Goal: Task Accomplishment & Management: Manage account settings

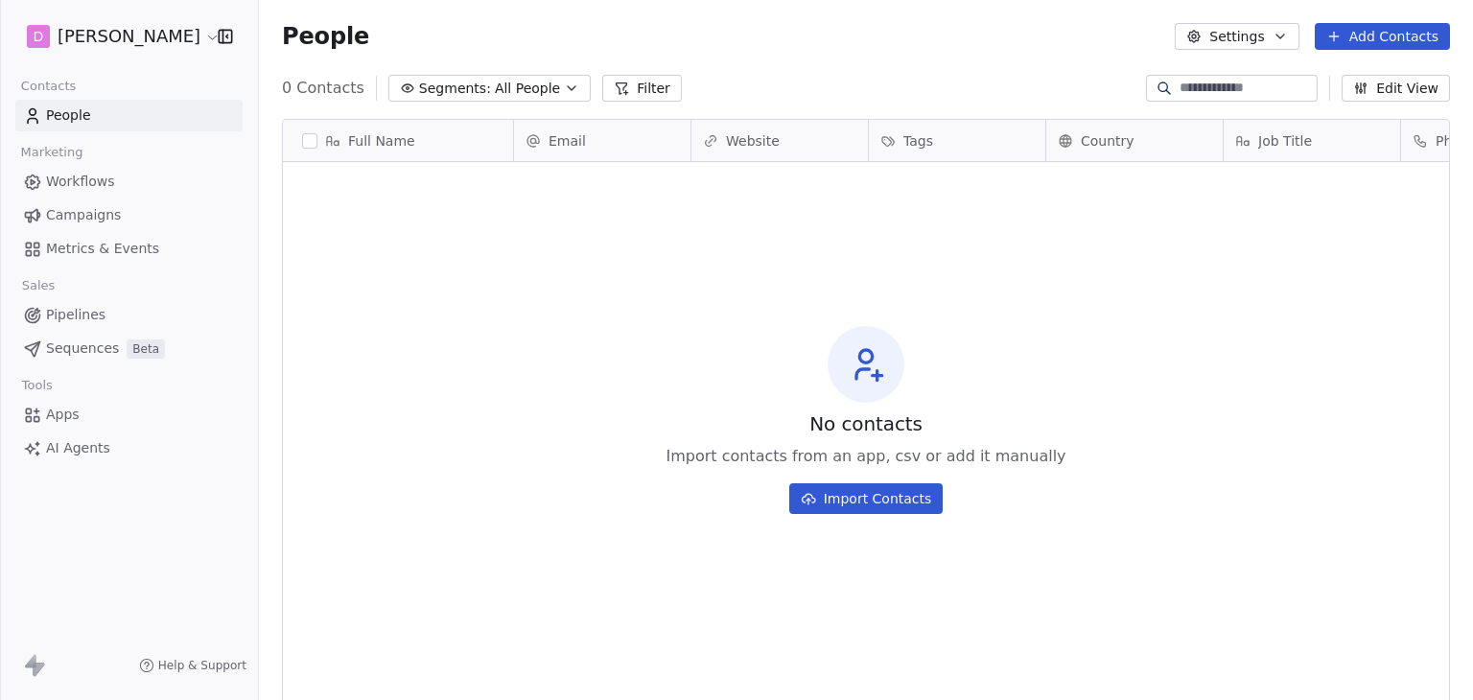
scroll to position [600, 1199]
click at [124, 28] on html "D [PERSON_NAME] Contacts People Marketing Workflows Campaigns Metrics & Events …" at bounding box center [736, 350] width 1473 height 700
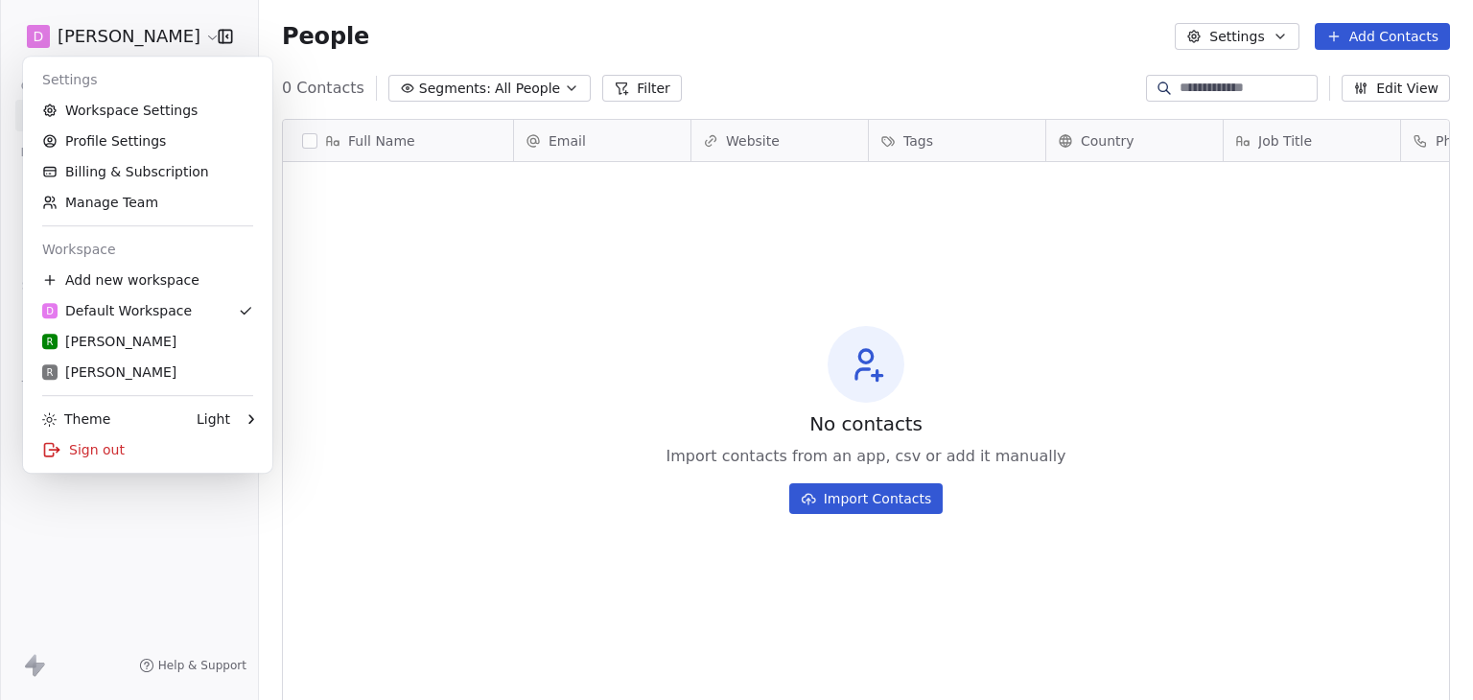
click at [637, 396] on html "D [PERSON_NAME] Contacts People Marketing Workflows Campaigns Metrics & Events …" at bounding box center [736, 350] width 1473 height 700
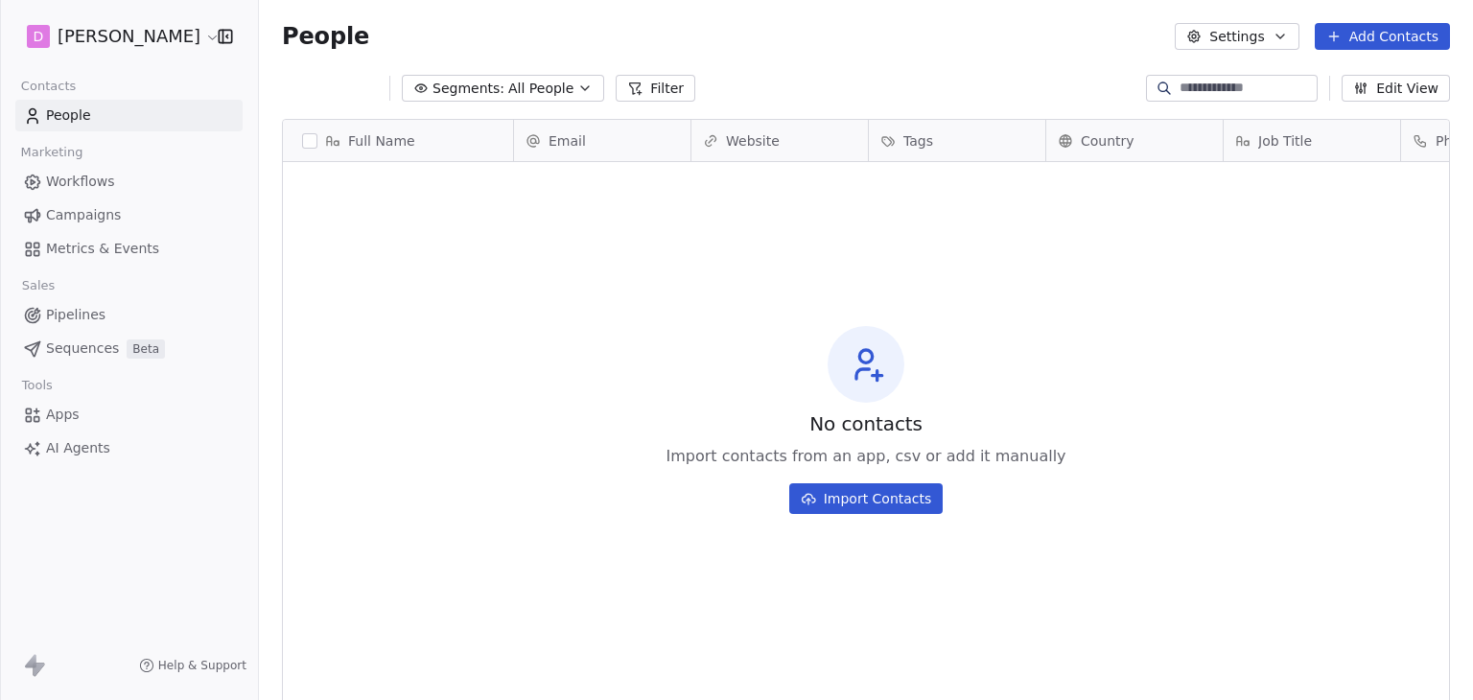
click at [146, 47] on html "D [PERSON_NAME] Contacts People Marketing Workflows Campaigns Metrics & Events …" at bounding box center [736, 350] width 1473 height 700
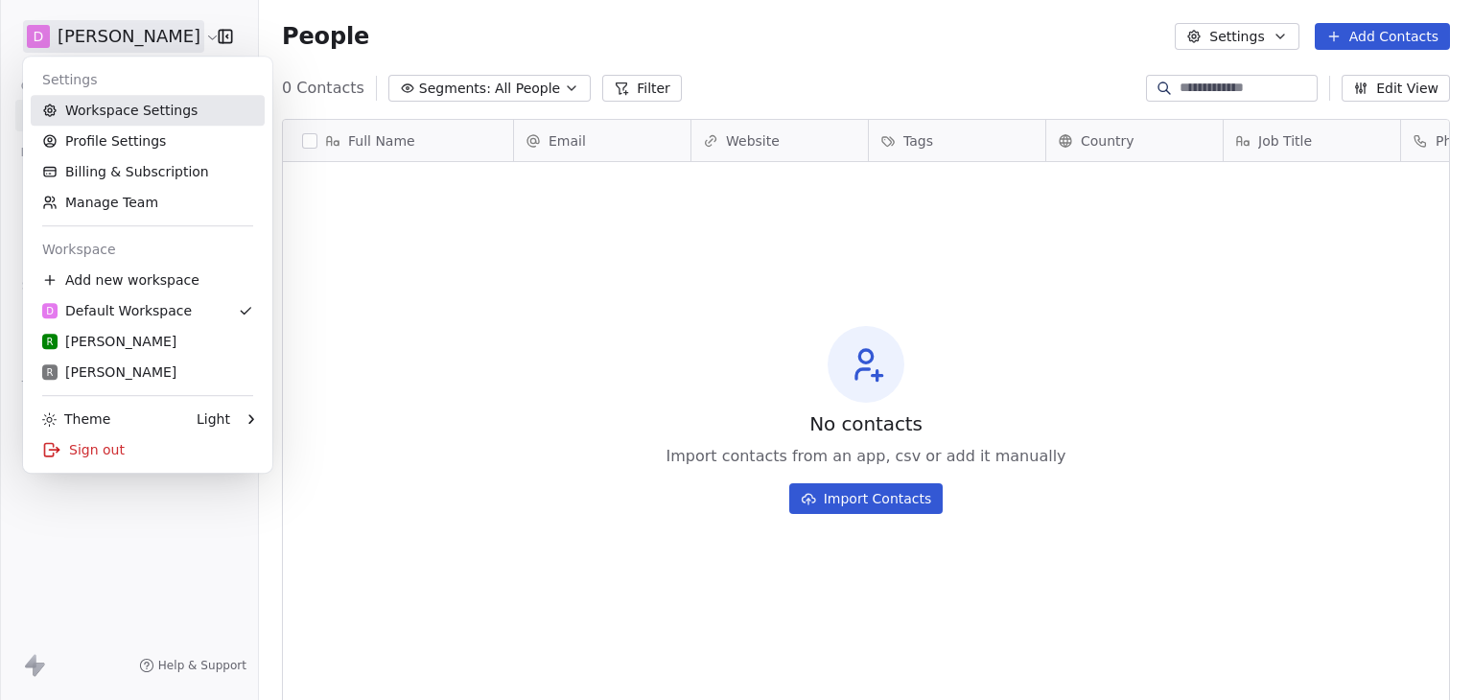
click at [173, 105] on link "Workspace Settings" at bounding box center [148, 110] width 234 height 31
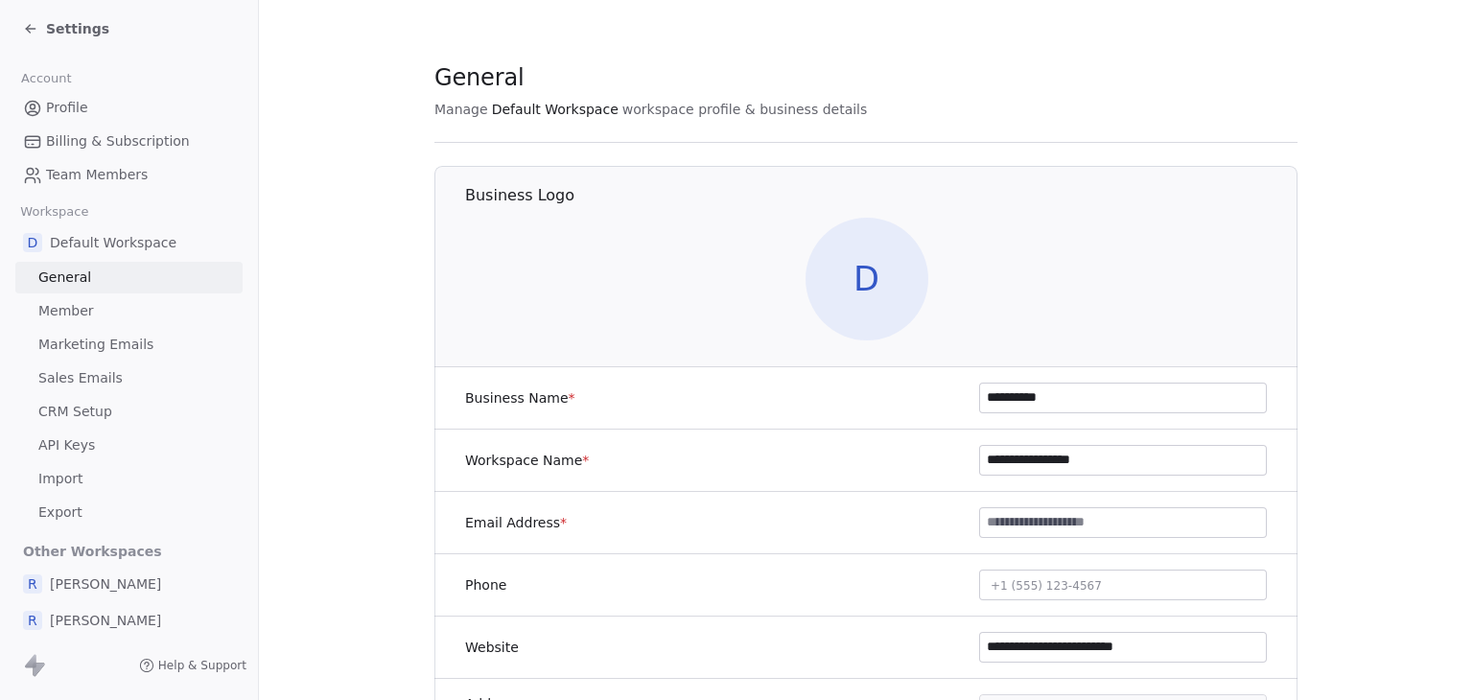
click at [118, 347] on span "Marketing Emails" at bounding box center [95, 345] width 115 height 20
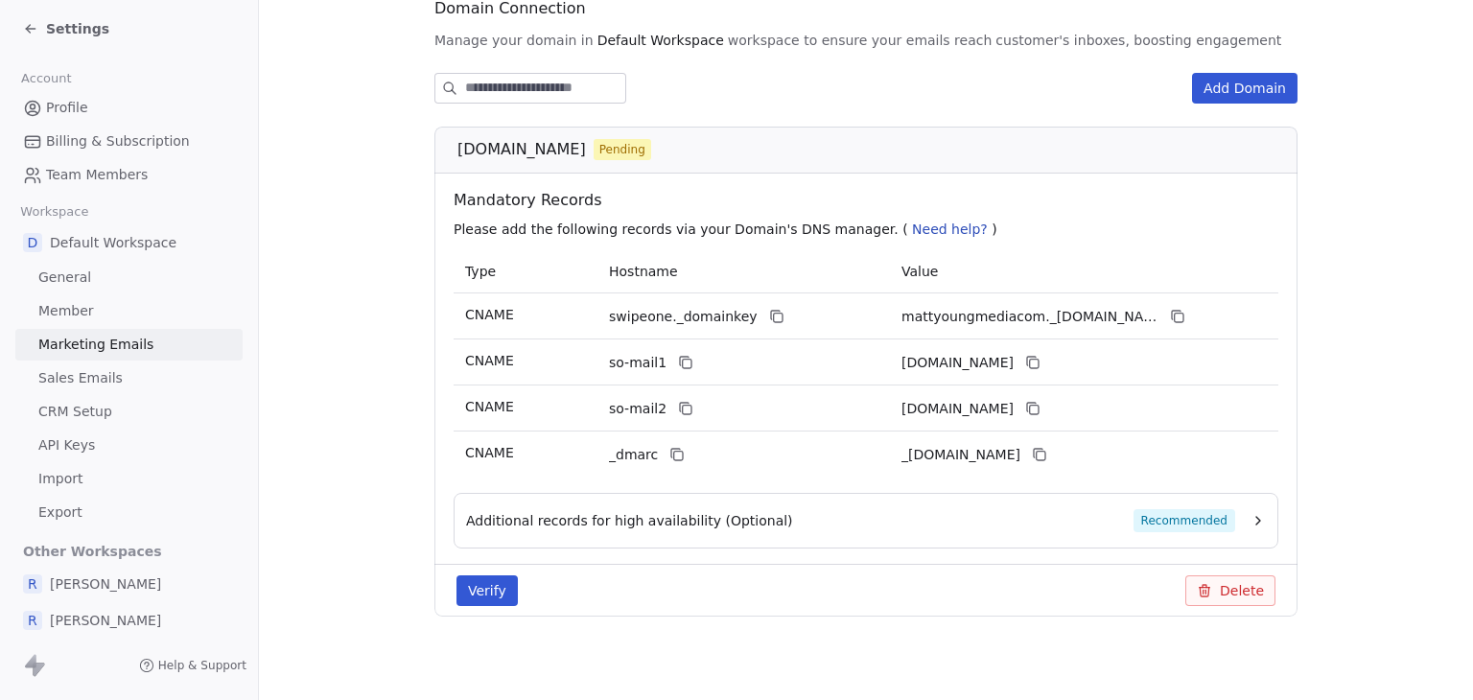
scroll to position [240, 0]
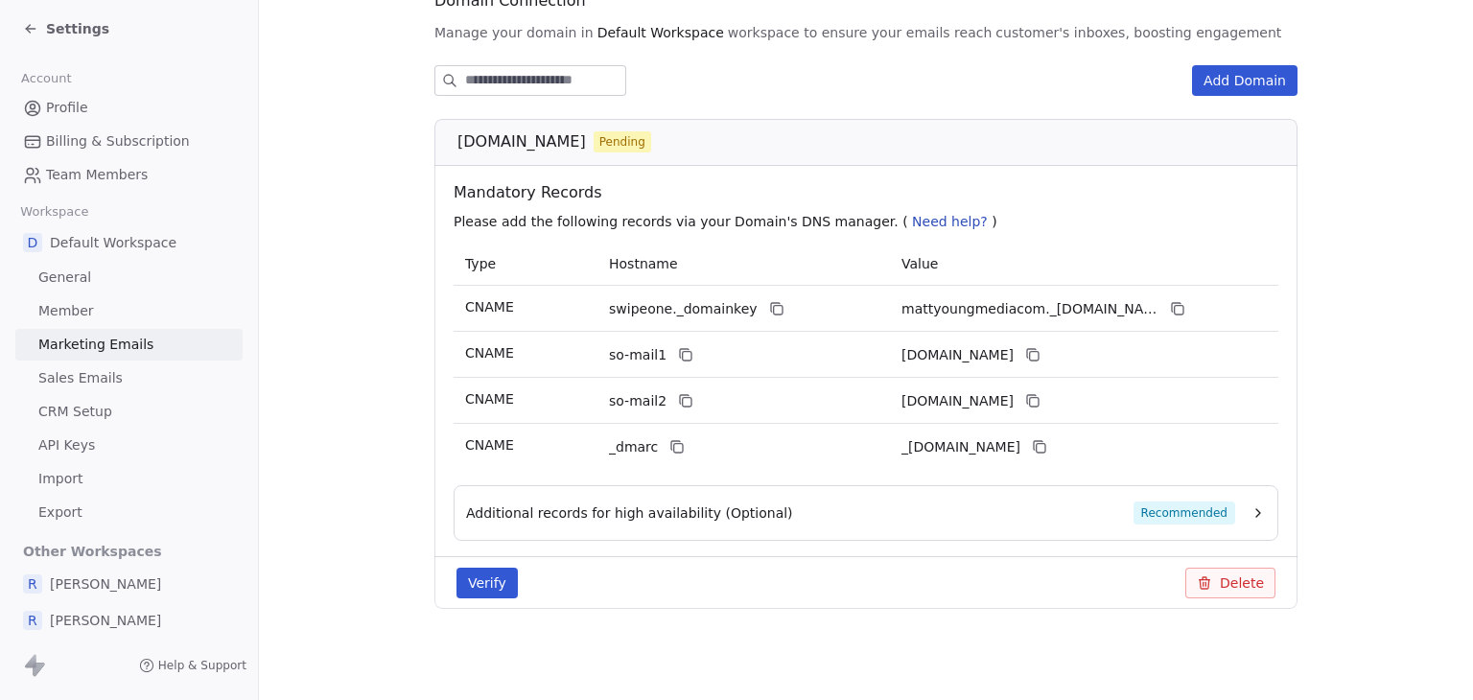
click at [487, 583] on button "Verify" at bounding box center [486, 583] width 61 height 31
drag, startPoint x: 451, startPoint y: 148, endPoint x: 606, endPoint y: 145, distance: 155.4
click at [586, 145] on span "[DOMAIN_NAME]" at bounding box center [521, 141] width 128 height 23
copy span "[DOMAIN_NAME]"
click at [769, 312] on icon at bounding box center [776, 308] width 15 height 15
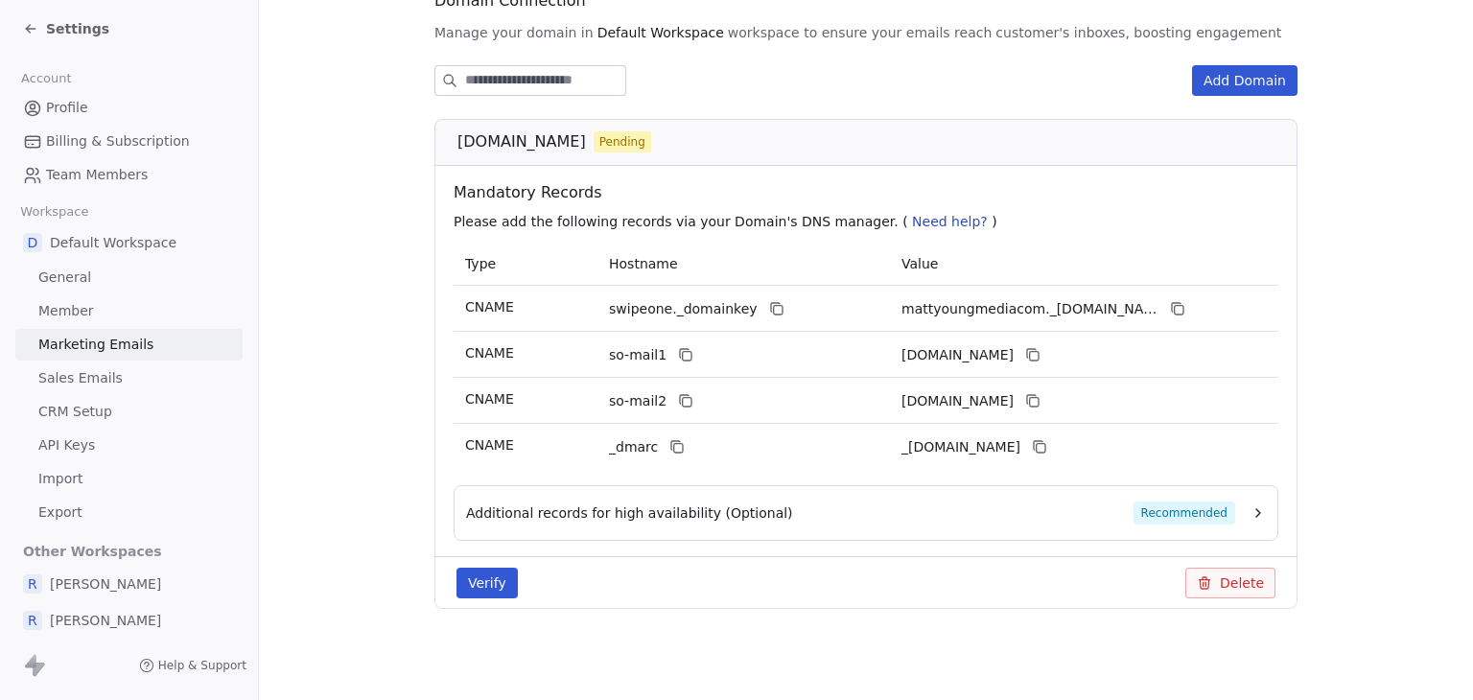
click at [812, 106] on div "Add Domain [DOMAIN_NAME] Pending Mandatory Records Please add the following rec…" at bounding box center [865, 352] width 863 height 574
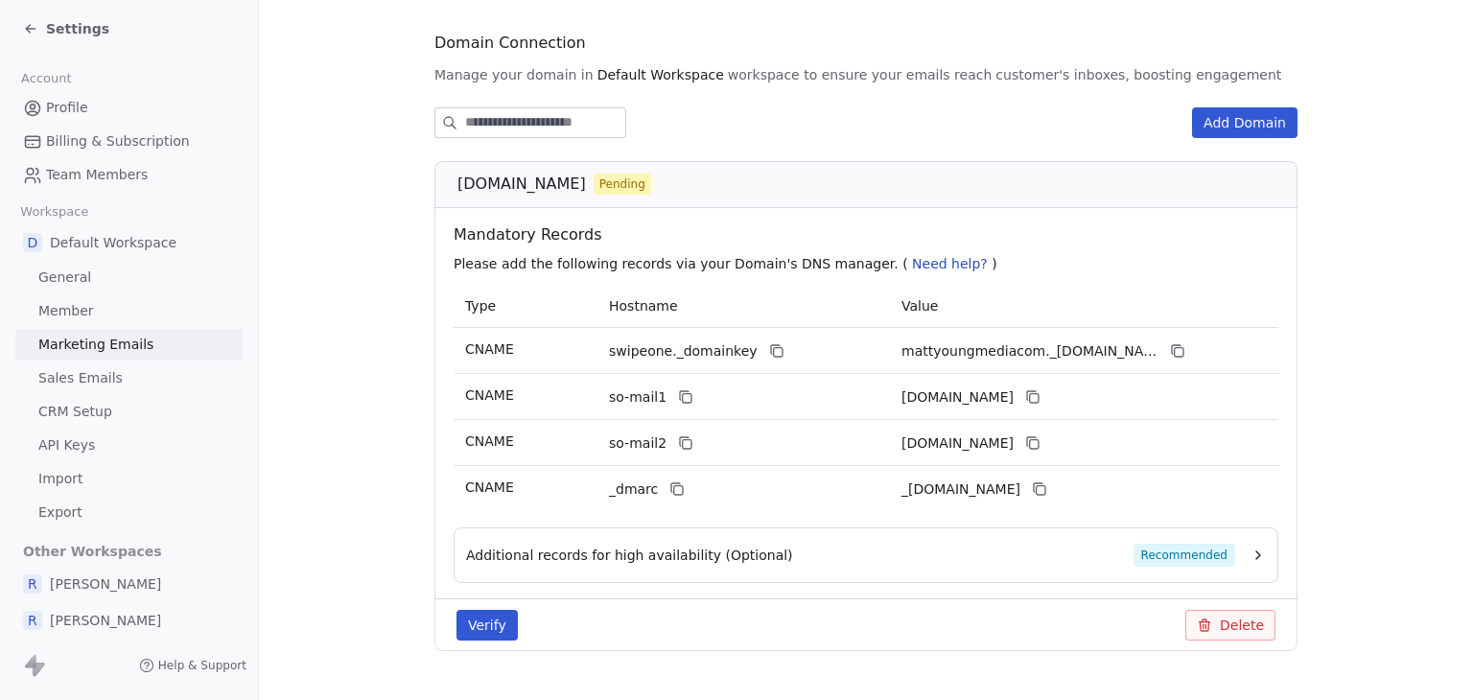
scroll to position [144, 0]
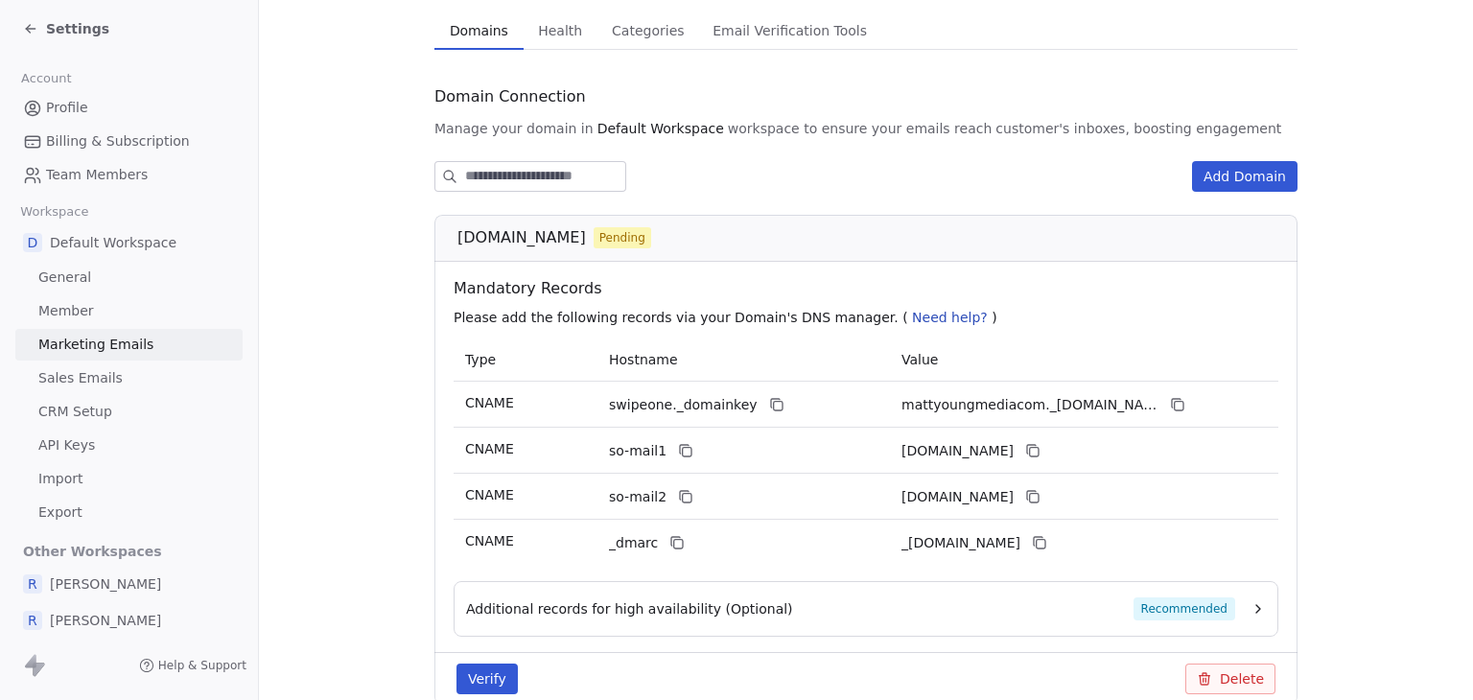
click at [75, 38] on div "Settings" at bounding box center [133, 28] width 220 height 27
click at [73, 32] on span "Settings" at bounding box center [77, 28] width 63 height 19
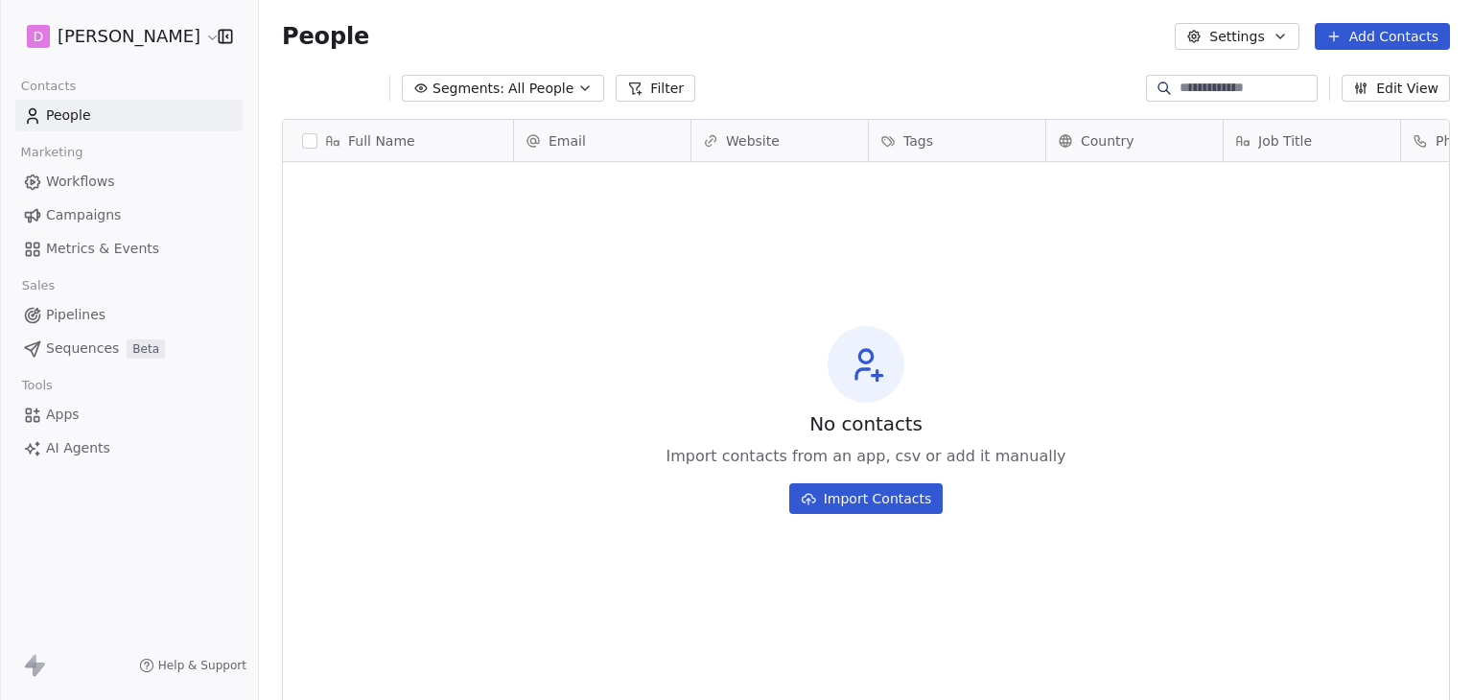
scroll to position [600, 1199]
click at [81, 58] on div "D [PERSON_NAME]" at bounding box center [129, 36] width 258 height 73
click at [86, 44] on html "D [PERSON_NAME] Contacts People Marketing Workflows Campaigns Metrics & Events …" at bounding box center [736, 350] width 1473 height 700
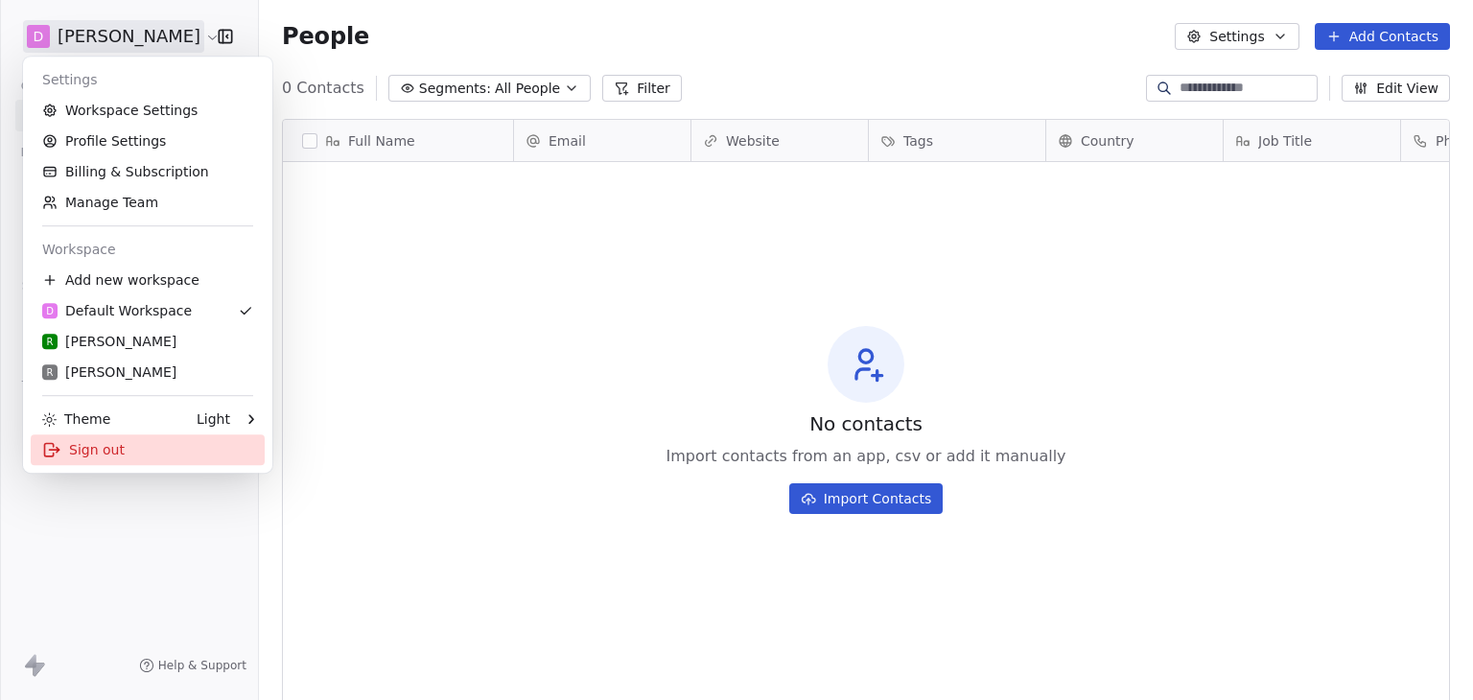
click at [65, 457] on div "Sign out" at bounding box center [148, 449] width 234 height 31
